Goal: Check status: Check status

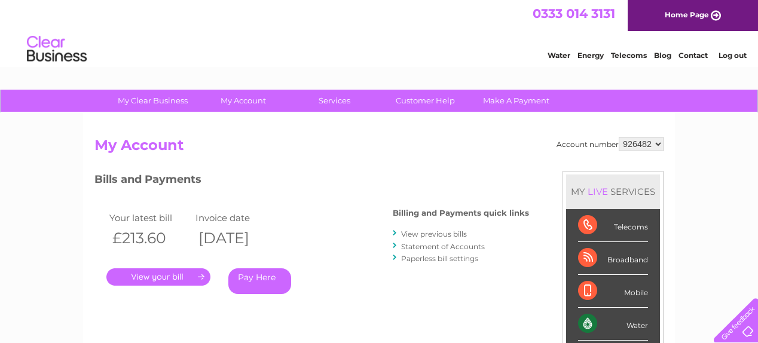
click at [401, 231] on li "View previous bills" at bounding box center [461, 234] width 136 height 12
click at [397, 233] on div at bounding box center [395, 233] width 5 height 11
click at [422, 236] on link "View previous bills" at bounding box center [434, 234] width 66 height 9
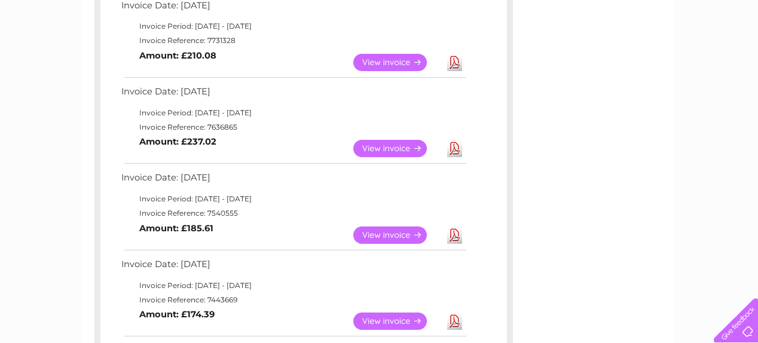
scroll to position [493, 0]
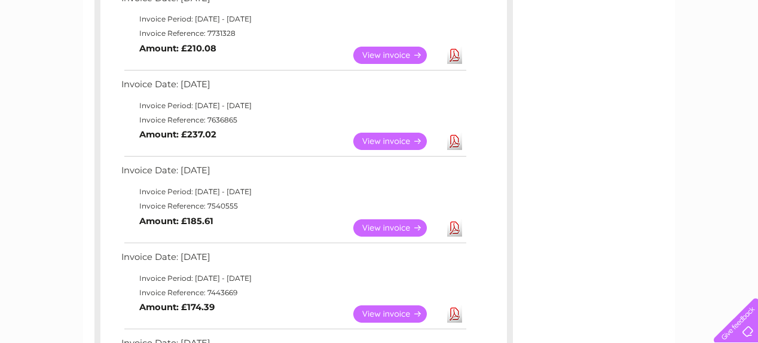
click at [402, 228] on link "View" at bounding box center [397, 227] width 88 height 17
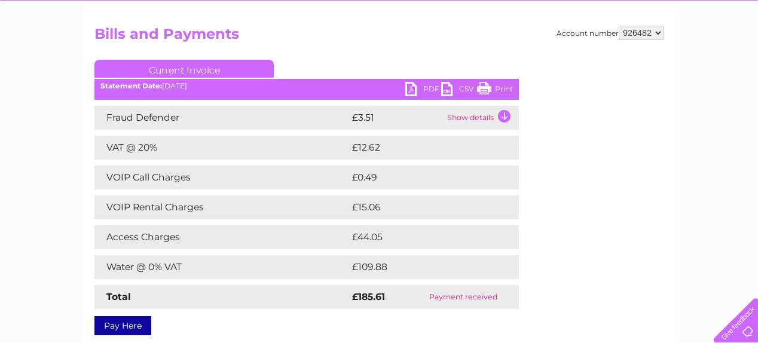
scroll to position [112, 0]
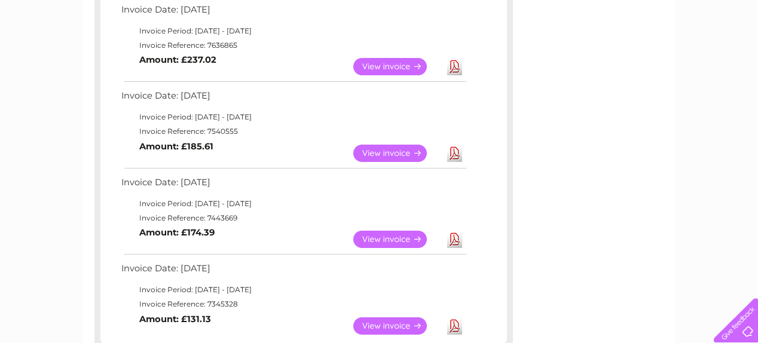
scroll to position [576, 0]
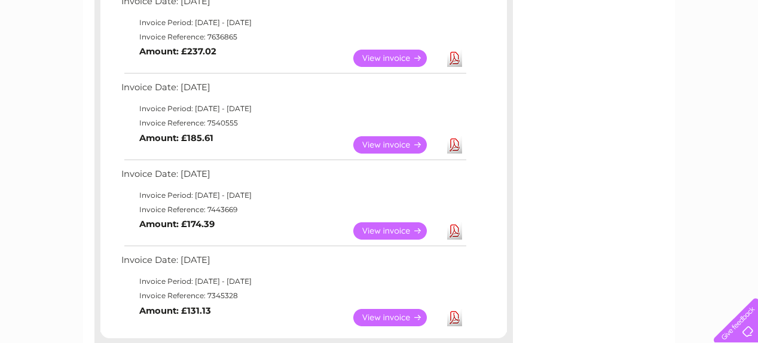
click at [395, 316] on link "View" at bounding box center [397, 317] width 88 height 17
click at [411, 315] on link "View" at bounding box center [397, 317] width 88 height 17
click at [420, 316] on link "View" at bounding box center [397, 317] width 88 height 17
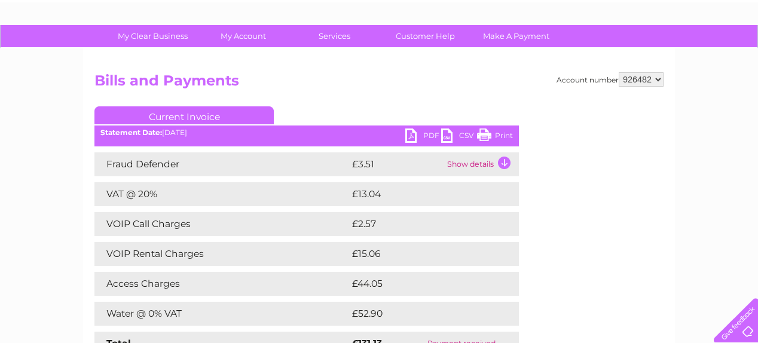
scroll to position [80, 0]
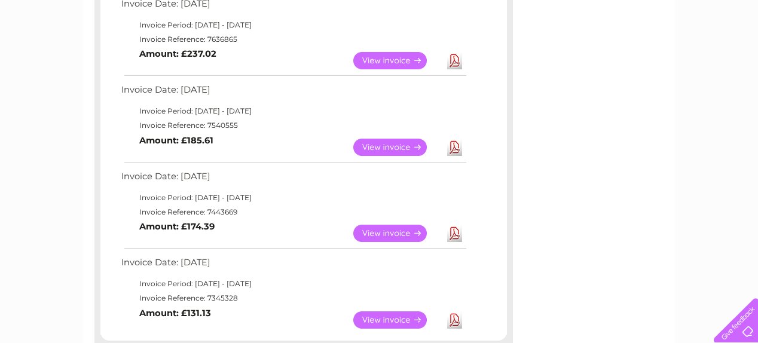
click at [390, 230] on link "View" at bounding box center [397, 233] width 88 height 17
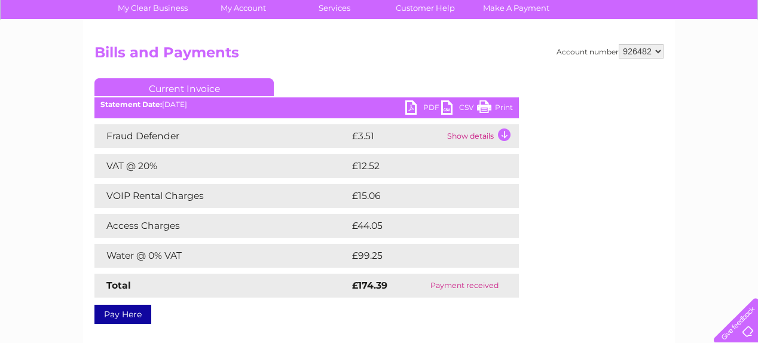
scroll to position [94, 0]
